Goal: Ask a question

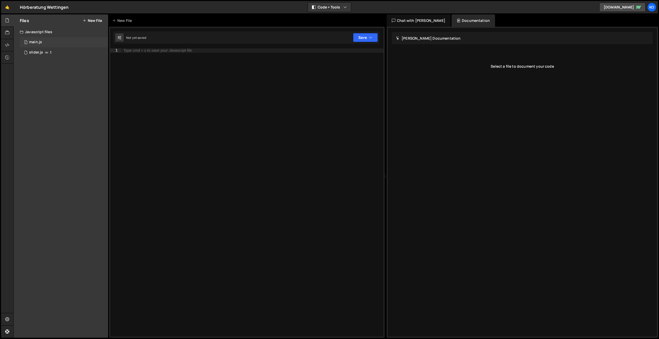
click at [39, 42] on div "main.js" at bounding box center [35, 42] width 13 height 5
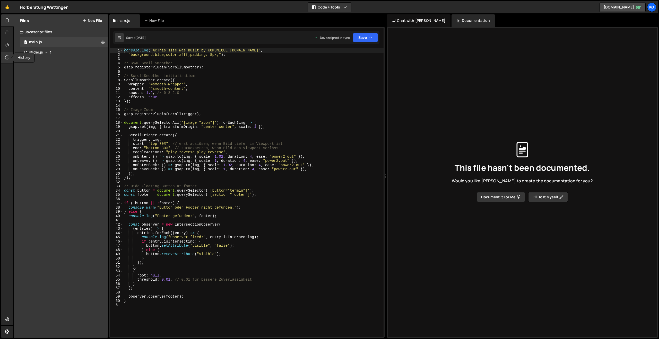
click at [6, 58] on icon at bounding box center [7, 58] width 4 height 6
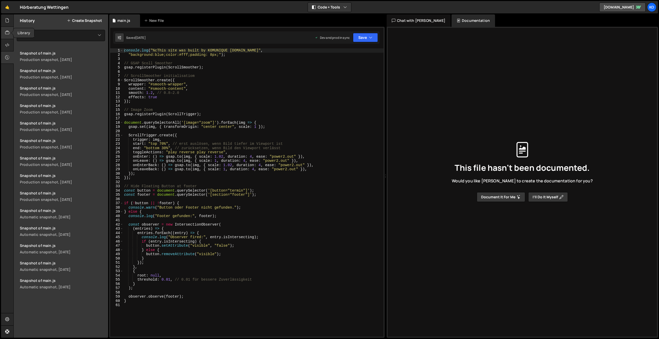
click at [7, 33] on icon at bounding box center [7, 33] width 4 height 6
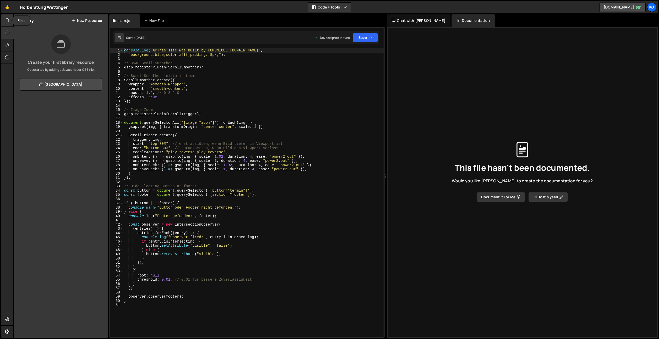
click at [6, 21] on icon at bounding box center [7, 20] width 4 height 6
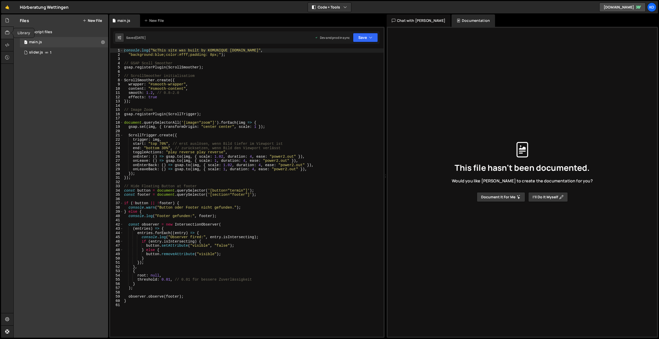
click at [8, 32] on icon at bounding box center [7, 33] width 4 height 6
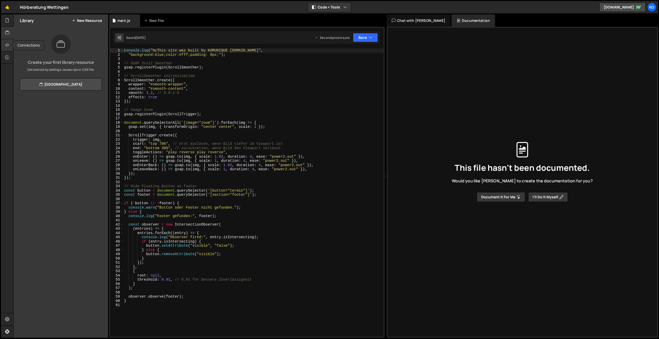
click at [9, 45] on icon at bounding box center [7, 45] width 4 height 6
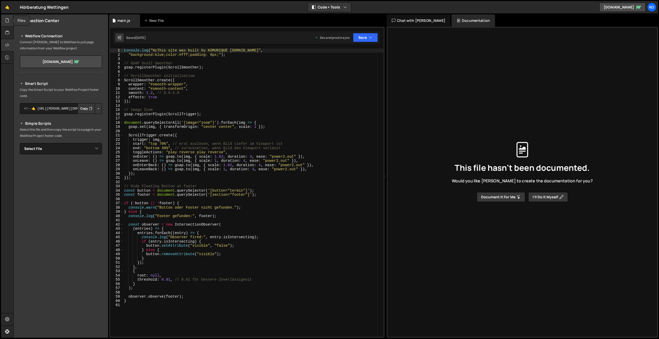
click at [8, 22] on icon at bounding box center [7, 20] width 4 height 6
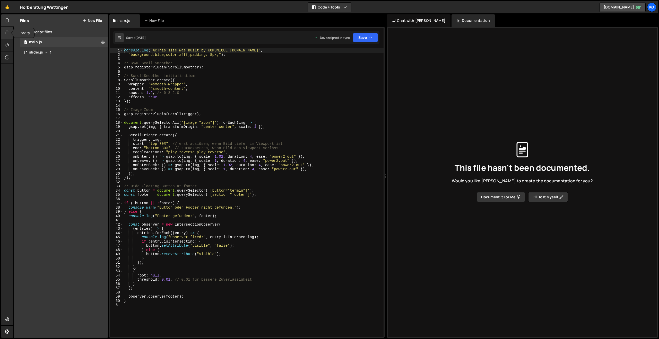
click at [7, 31] on icon at bounding box center [7, 33] width 4 height 6
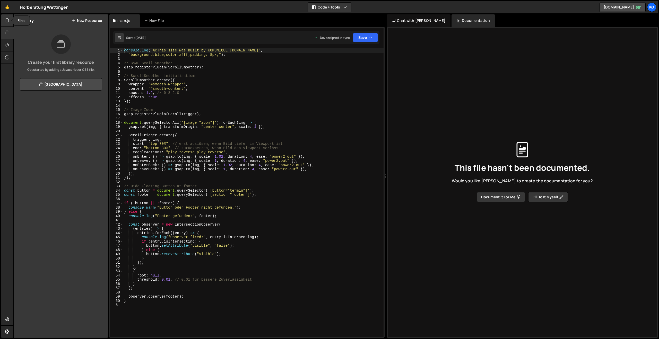
click at [7, 25] on div at bounding box center [7, 20] width 13 height 12
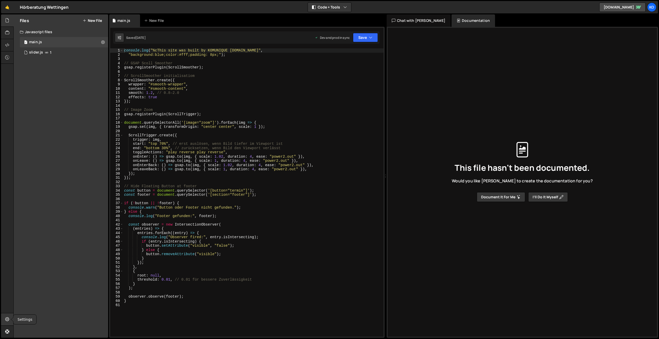
click at [8, 322] on icon at bounding box center [7, 320] width 4 height 6
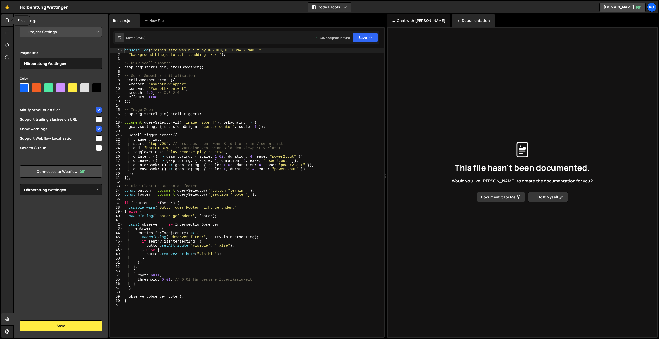
click at [8, 22] on icon at bounding box center [7, 20] width 4 height 6
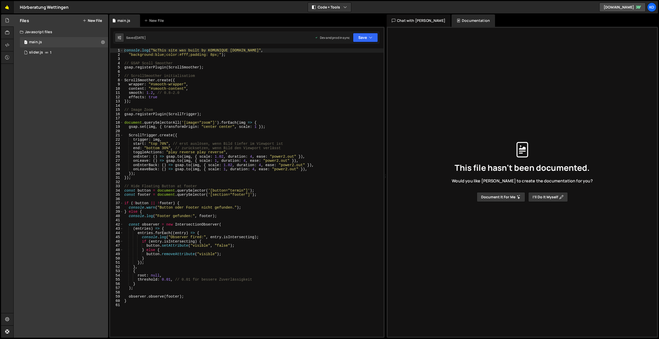
click at [7, 4] on link "🤙" at bounding box center [7, 7] width 13 height 12
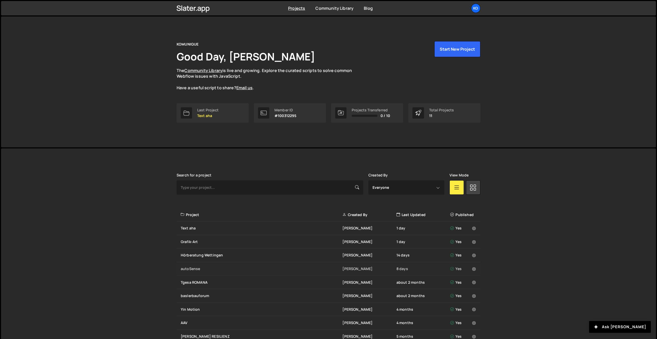
click at [191, 270] on div "autoSense" at bounding box center [262, 268] width 162 height 5
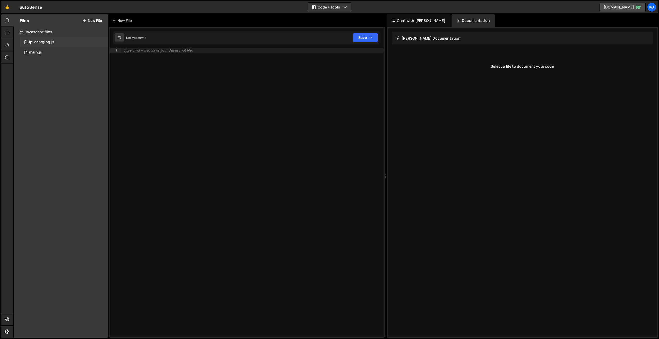
click at [36, 43] on div "lp-charging.js" at bounding box center [41, 42] width 25 height 5
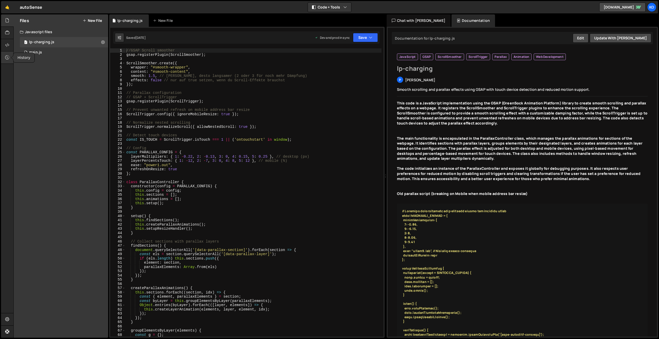
click at [8, 59] on icon at bounding box center [7, 58] width 4 height 6
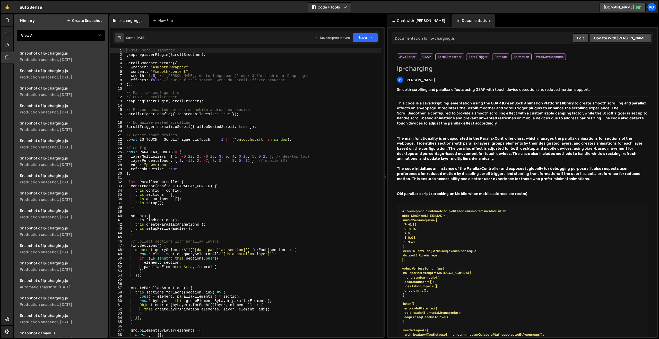
click at [94, 37] on select "View All lp-charging main" at bounding box center [61, 35] width 88 height 11
select select "45623"
click at [17, 30] on select "View All lp-charging main" at bounding box center [61, 35] width 88 height 11
click at [411, 19] on div "Chat with [PERSON_NAME]" at bounding box center [419, 20] width 64 height 12
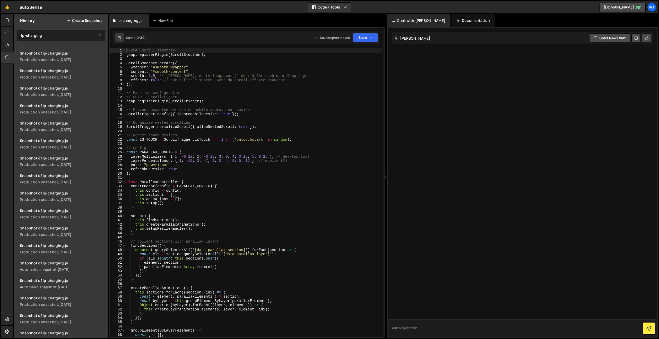
click at [403, 329] on textarea at bounding box center [522, 327] width 269 height 17
type textarea "wie jann ich erkennen was in productuon udn fas in live ist?"
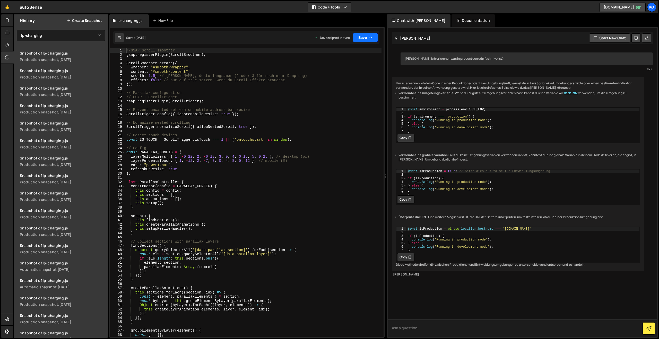
scroll to position [2, 0]
click at [358, 37] on button "Save" at bounding box center [365, 37] width 25 height 9
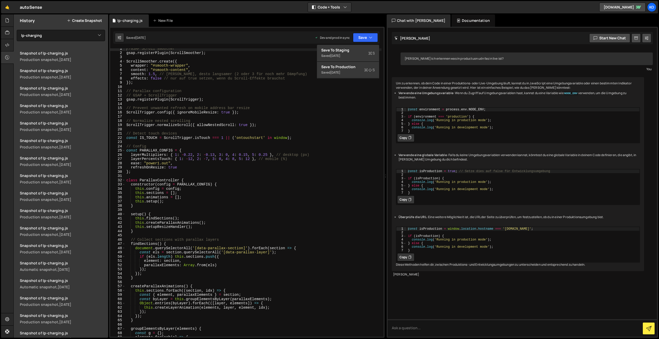
click at [440, 139] on div "1 2 3 4 5 6 7 const environment = process . env . NODE_ENV ; if ( environment =…" at bounding box center [518, 125] width 244 height 36
click at [121, 36] on icon at bounding box center [120, 37] width 4 height 5
select select "editor"
select select "ace/theme/monokai"
type input "14"
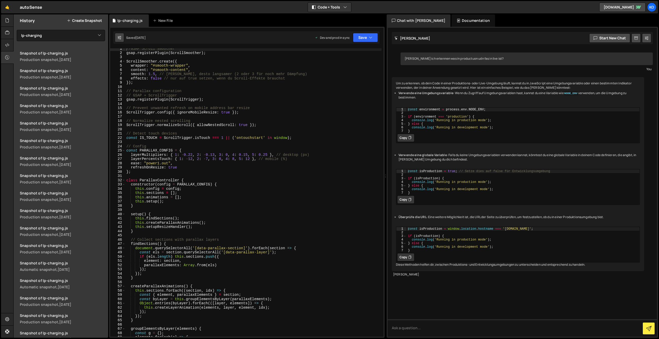
checkbox input "true"
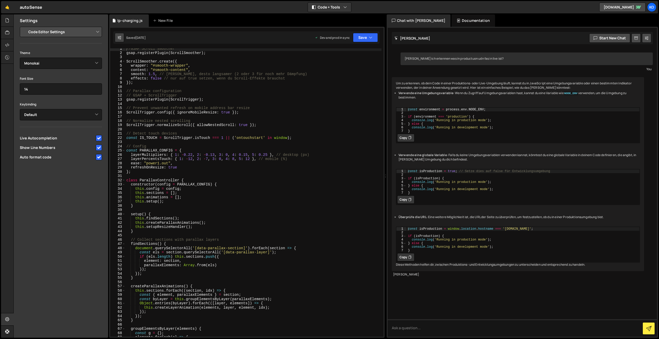
click at [121, 36] on icon at bounding box center [120, 37] width 4 height 5
click at [7, 21] on icon at bounding box center [7, 20] width 4 height 6
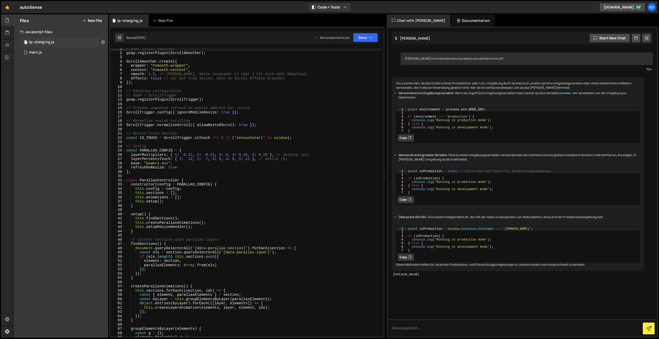
click at [103, 43] on icon at bounding box center [103, 42] width 4 height 5
click at [73, 63] on div "Files New File Javascript files 1 lp-charging.js 0 1 main.js 0 CSS files Copy s…" at bounding box center [61, 175] width 94 height 323
